Goal: Information Seeking & Learning: Learn about a topic

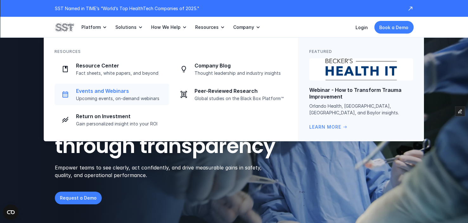
click at [136, 100] on p "Upcoming events, on-demand webinars" at bounding box center [120, 99] width 89 height 6
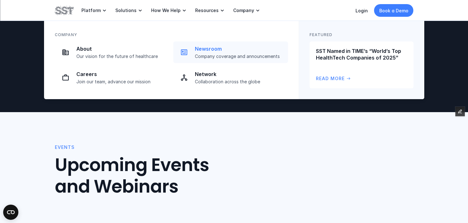
click at [212, 54] on p "Company coverage and announcements" at bounding box center [239, 57] width 89 height 6
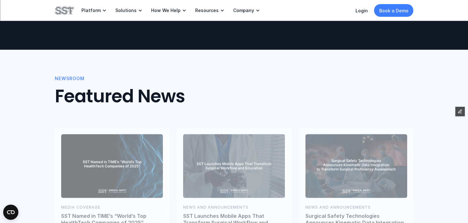
scroll to position [74, 0]
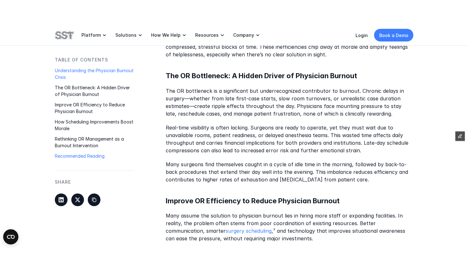
scroll to position [466, 0]
